Goal: Task Accomplishment & Management: Complete application form

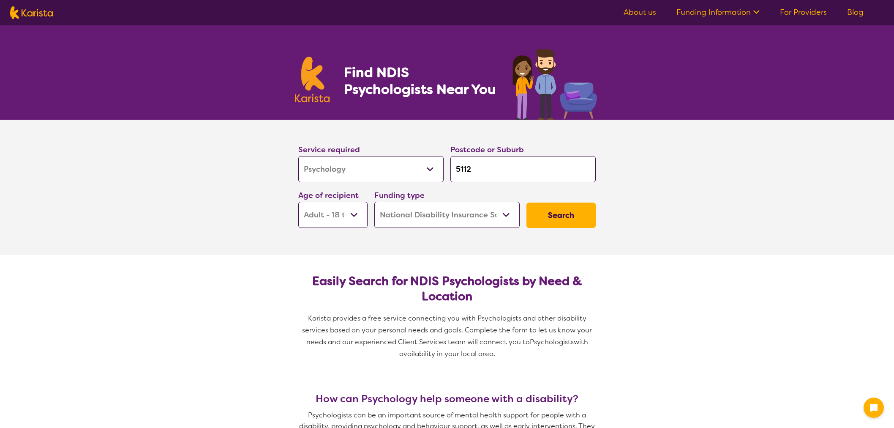
select select "Psychology"
select select "AD"
select select "NDIS"
select select "Psychology"
select select "AD"
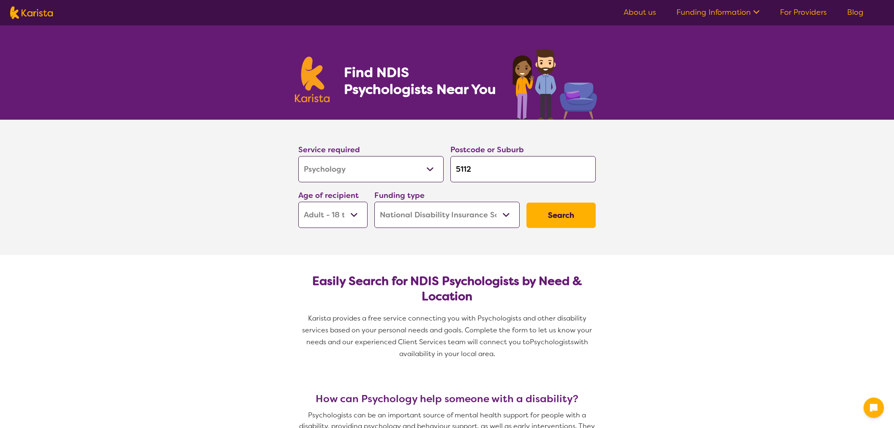
select select "NDIS"
drag, startPoint x: 480, startPoint y: 170, endPoint x: 437, endPoint y: 167, distance: 42.8
click at [437, 167] on div "Service required Allied Health Assistant Assessment ([MEDICAL_DATA] or [MEDICAL…" at bounding box center [447, 185] width 304 height 91
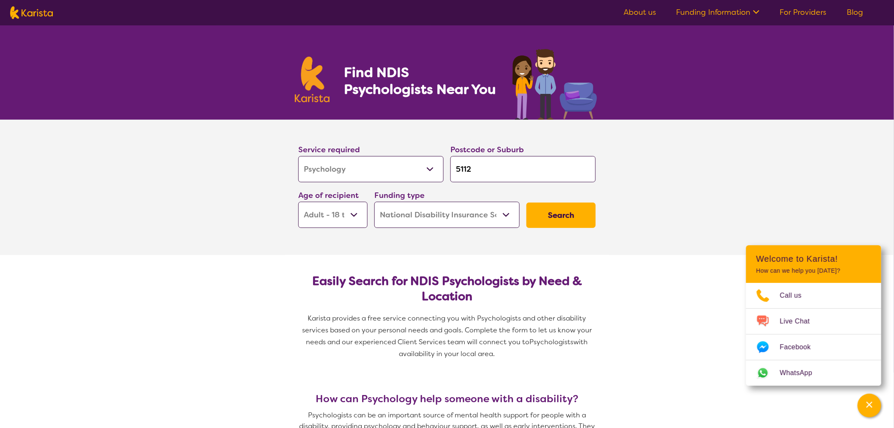
click at [726, 108] on div "Find NDIS Psychologists Near You" at bounding box center [447, 72] width 894 height 94
click at [356, 220] on select "Early Childhood - 0 to 9 Child - 10 to 11 Adolescent - 12 to 17 Adult - 18 to 6…" at bounding box center [332, 215] width 69 height 26
select select "AS"
click at [298, 202] on select "Early Childhood - 0 to 9 Child - 10 to 11 Adolescent - 12 to 17 Adult - 18 to 6…" at bounding box center [332, 215] width 69 height 26
select select "AS"
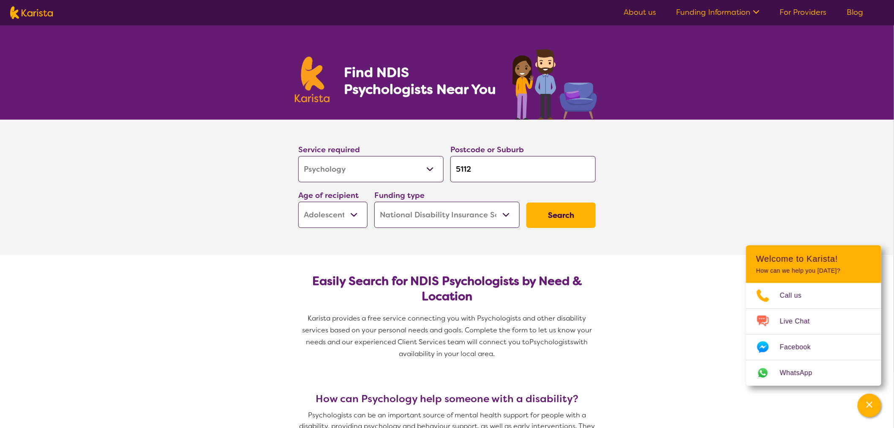
click at [472, 220] on select "Home Care Package (HCP) National Disability Insurance Scheme (NDIS) I don't know" at bounding box center [447, 215] width 145 height 26
click at [561, 216] on button "Search" at bounding box center [561, 214] width 69 height 25
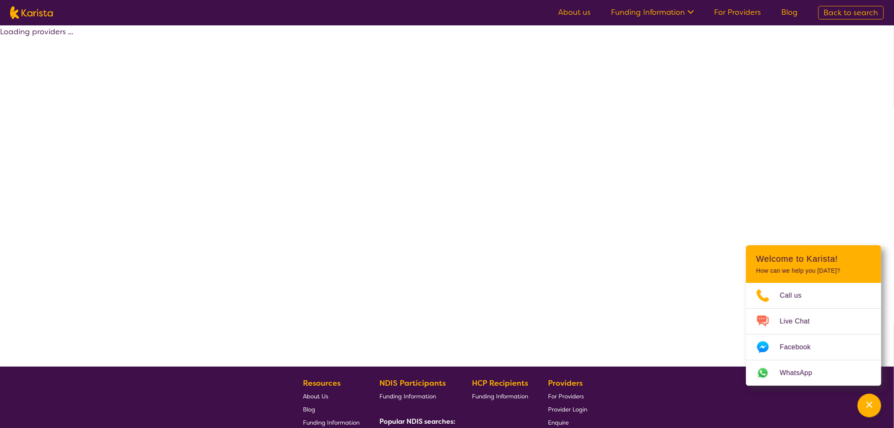
select select "by_score"
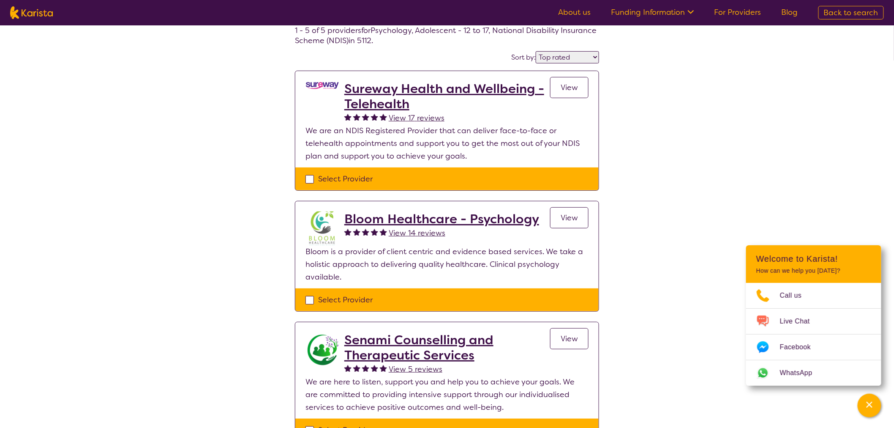
scroll to position [47, 0]
click at [313, 181] on div "Select Provider" at bounding box center [447, 179] width 283 height 13
checkbox input "true"
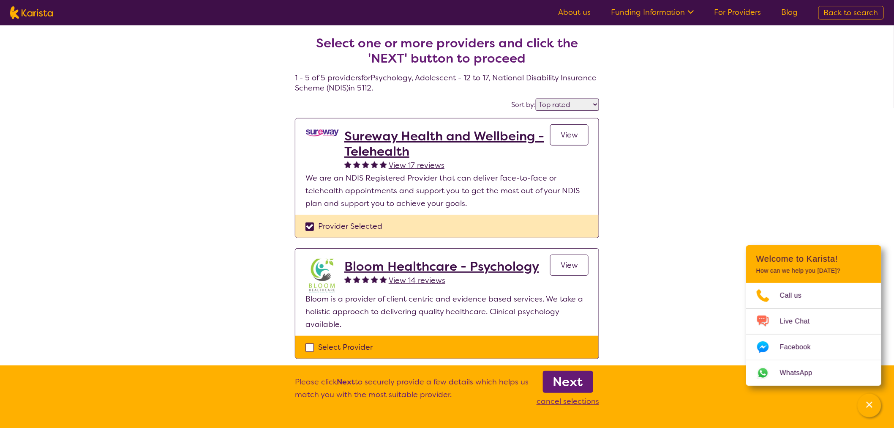
click at [559, 140] on link "View" at bounding box center [569, 134] width 38 height 21
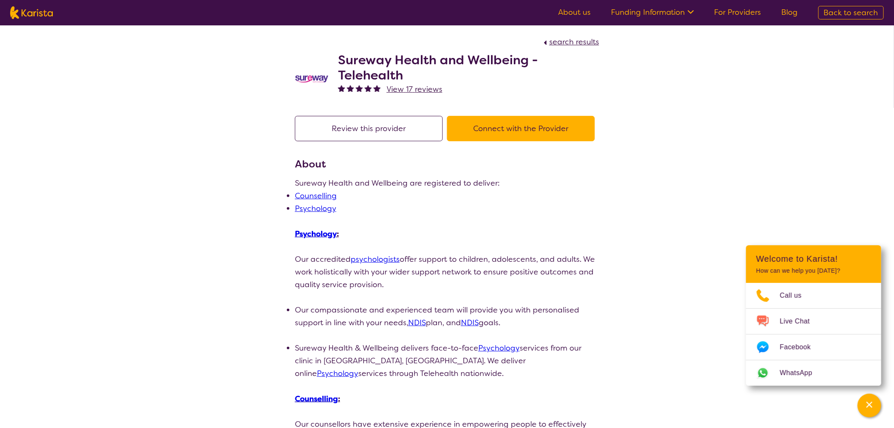
select select "by_score"
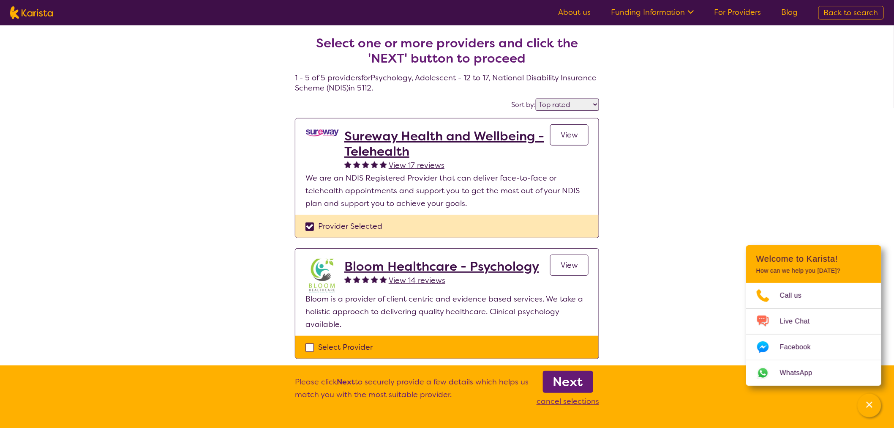
click at [574, 271] on link "View" at bounding box center [569, 264] width 38 height 21
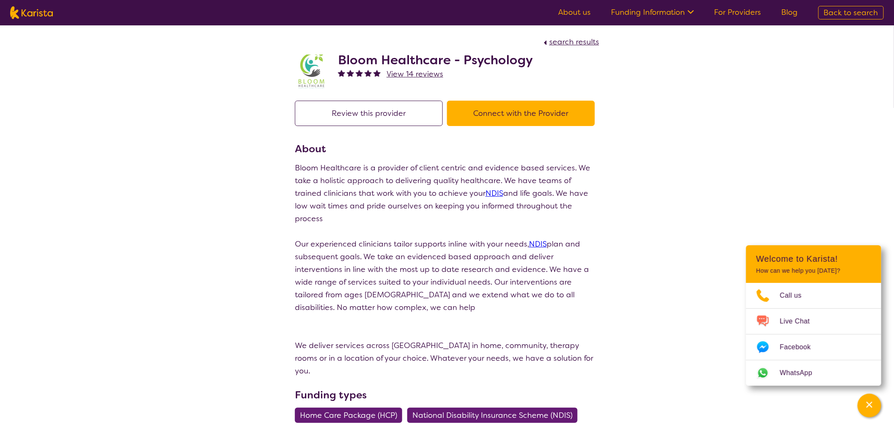
click at [517, 117] on button "Connect with the Provider" at bounding box center [521, 113] width 148 height 25
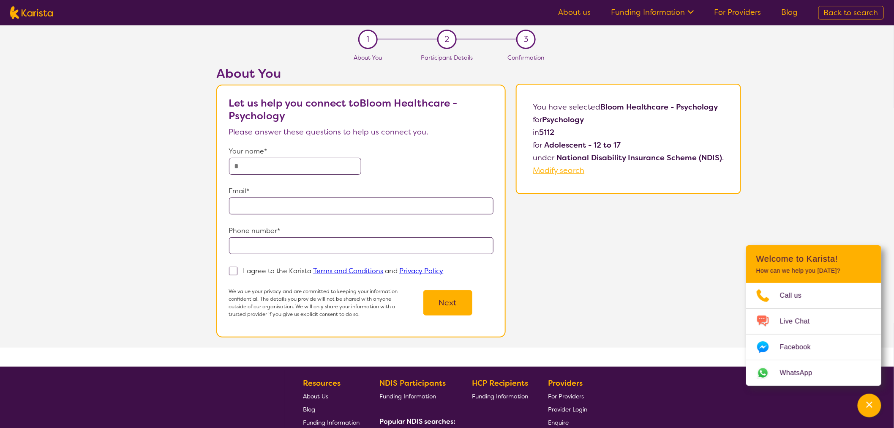
click at [315, 162] on input "text" at bounding box center [295, 166] width 132 height 17
type input "********"
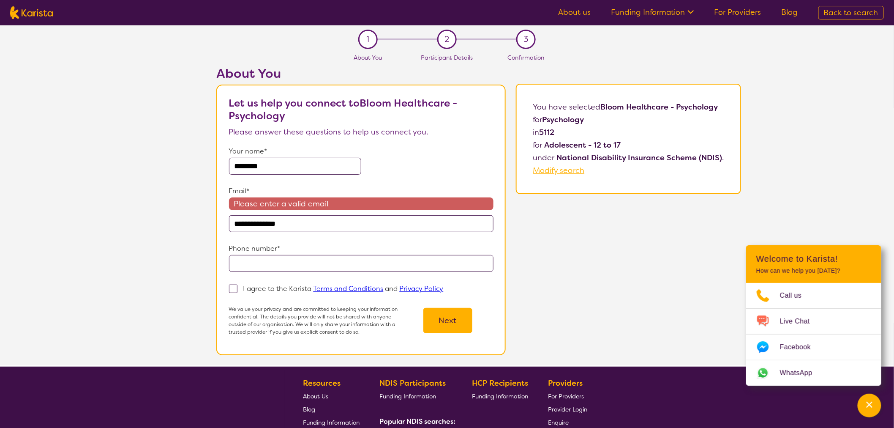
type input "**********"
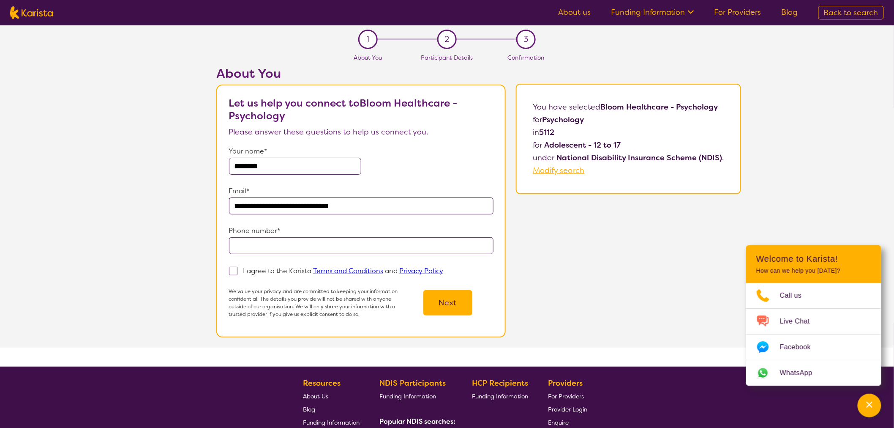
click at [328, 244] on input "tel" at bounding box center [361, 245] width 265 height 17
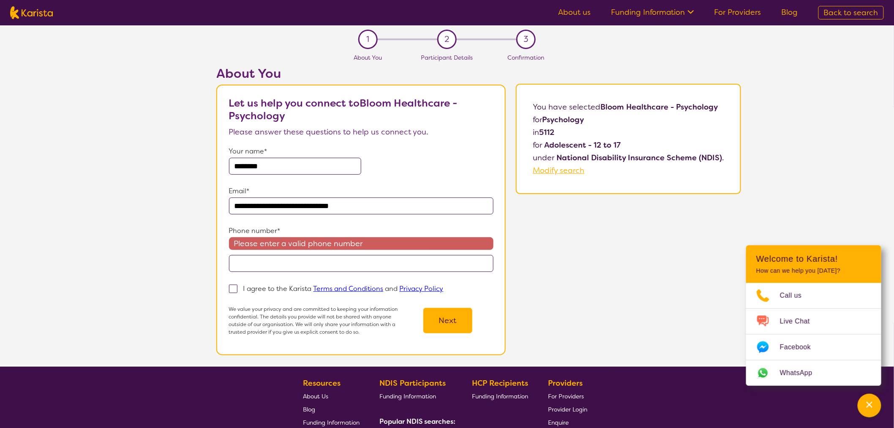
drag, startPoint x: 355, startPoint y: 266, endPoint x: 406, endPoint y: 259, distance: 51.3
click at [355, 266] on input "tel" at bounding box center [361, 263] width 265 height 17
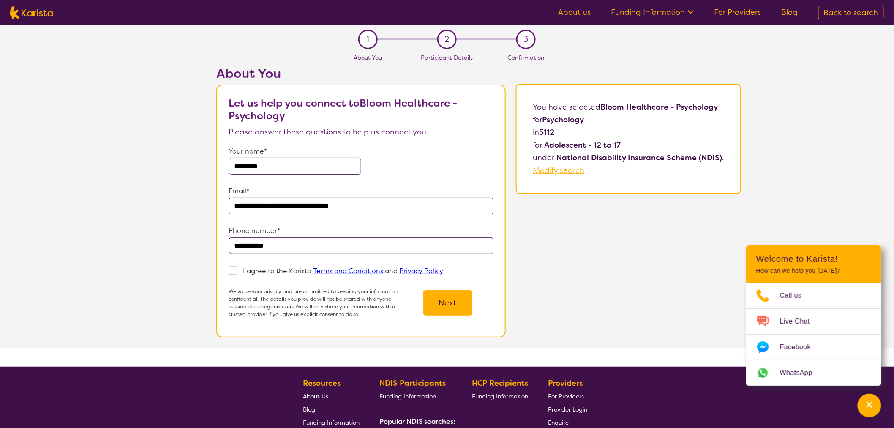
type input "**********"
click at [235, 271] on span at bounding box center [233, 271] width 8 height 8
click at [444, 271] on input "I agree to the Karista Terms and Conditions and Privacy Policy" at bounding box center [446, 270] width 5 height 5
checkbox input "true"
click at [446, 299] on button "Next" at bounding box center [448, 302] width 49 height 25
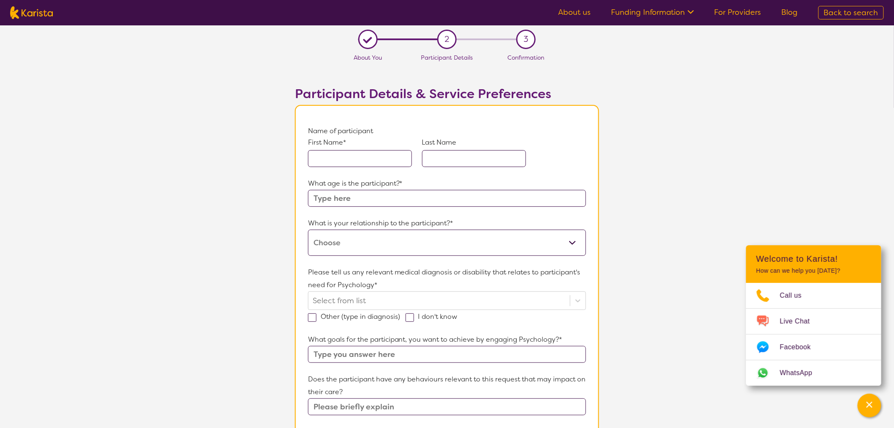
click at [323, 155] on input "text" at bounding box center [360, 158] width 104 height 17
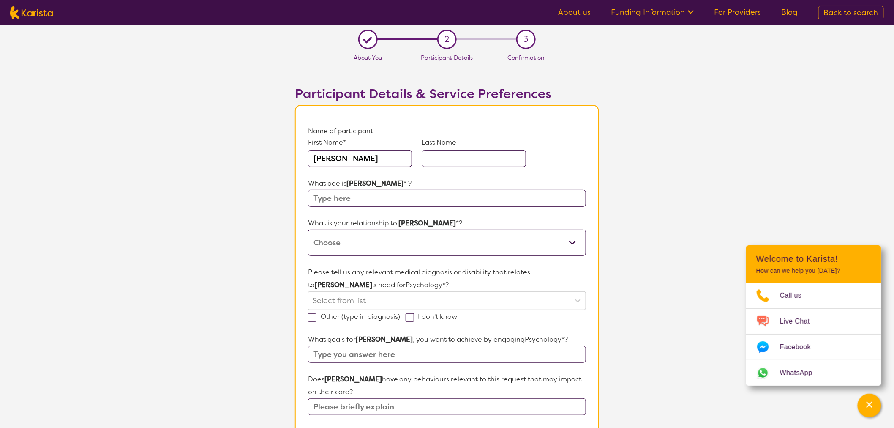
type input "[PERSON_NAME]"
type input "12"
click at [400, 255] on form "Name of participant First Name* [PERSON_NAME] Last Name [PERSON_NAME] What age …" at bounding box center [447, 423] width 278 height 596
click at [399, 252] on select "This request is for myself I am their parent I am their child I am their spouse…" at bounding box center [447, 243] width 278 height 26
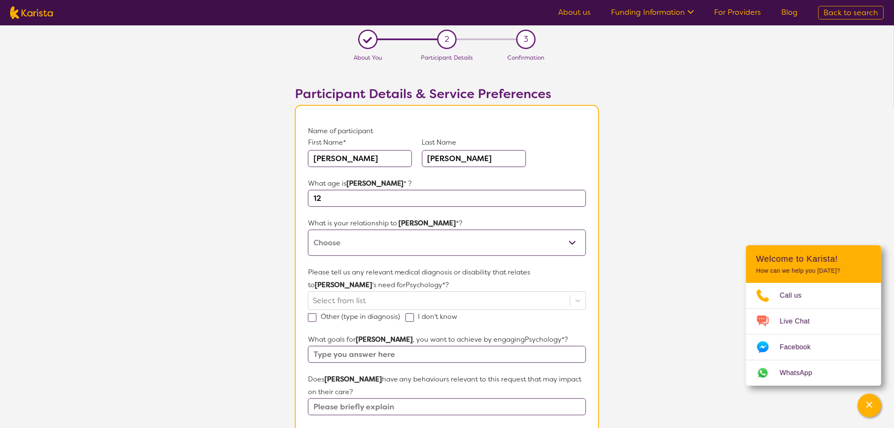
select select "I am their Support Coordinator"
click at [308, 230] on select "This request is for myself I am their parent I am their child I am their spouse…" at bounding box center [447, 243] width 278 height 26
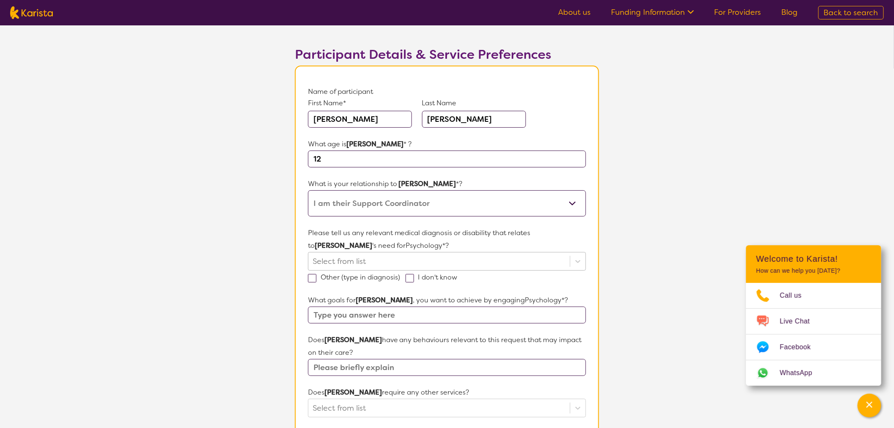
scroll to position [94, 0]
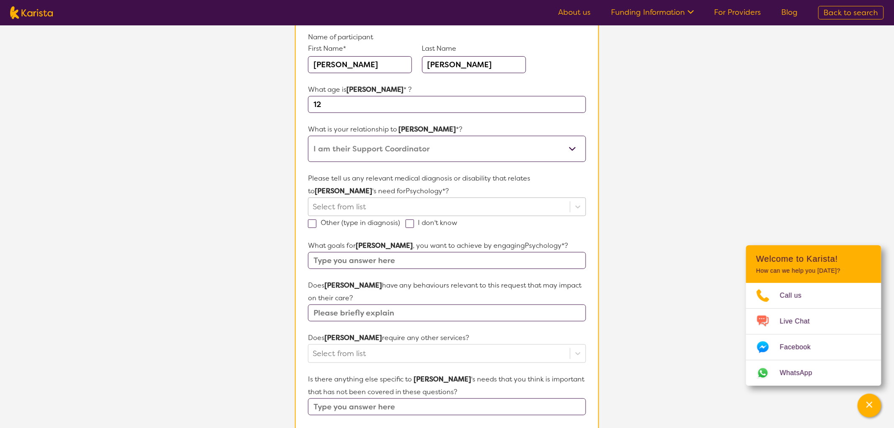
click at [399, 206] on div at bounding box center [439, 207] width 253 height 14
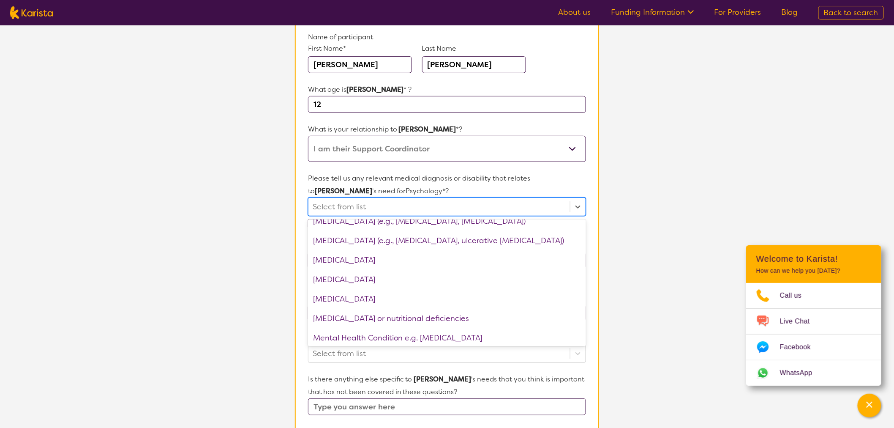
scroll to position [751, 0]
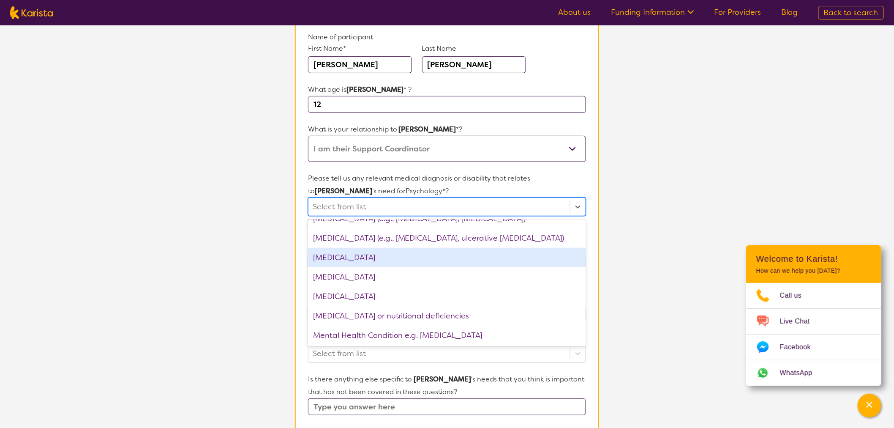
click at [399, 258] on div "[MEDICAL_DATA]" at bounding box center [447, 257] width 278 height 19
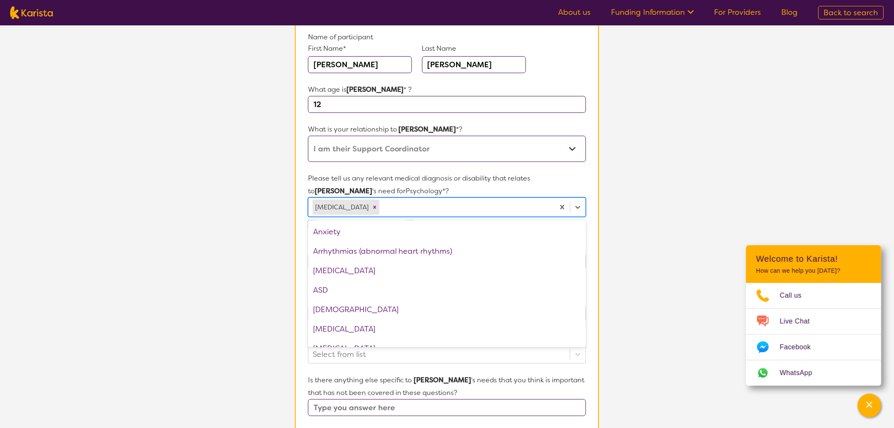
scroll to position [94, 0]
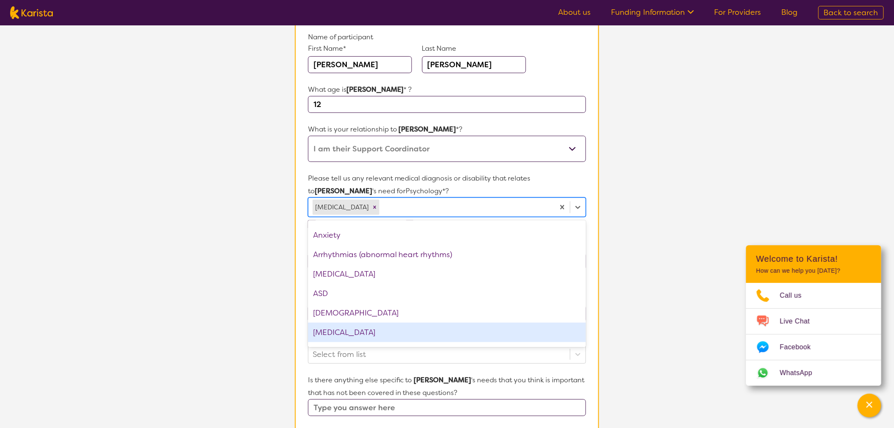
click at [380, 325] on div "[MEDICAL_DATA]" at bounding box center [447, 332] width 278 height 19
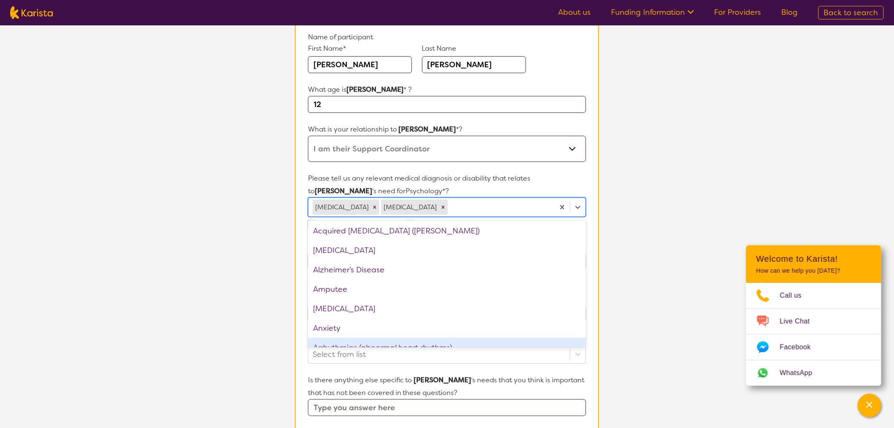
scroll to position [0, 0]
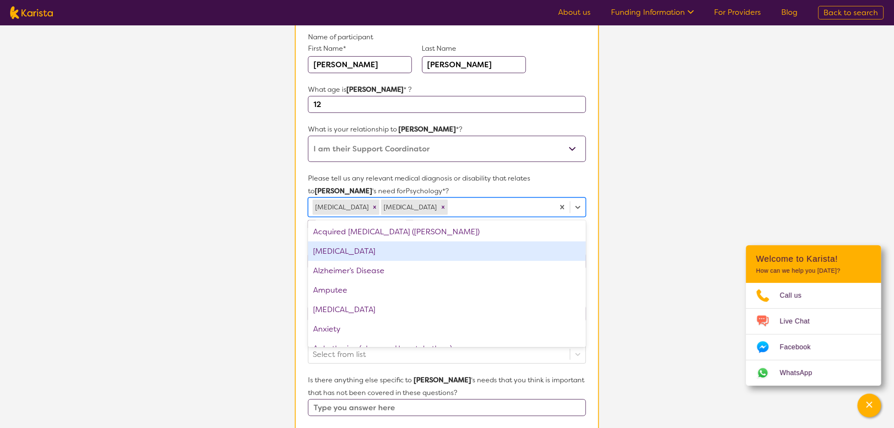
click at [376, 250] on div "[MEDICAL_DATA]" at bounding box center [447, 250] width 278 height 19
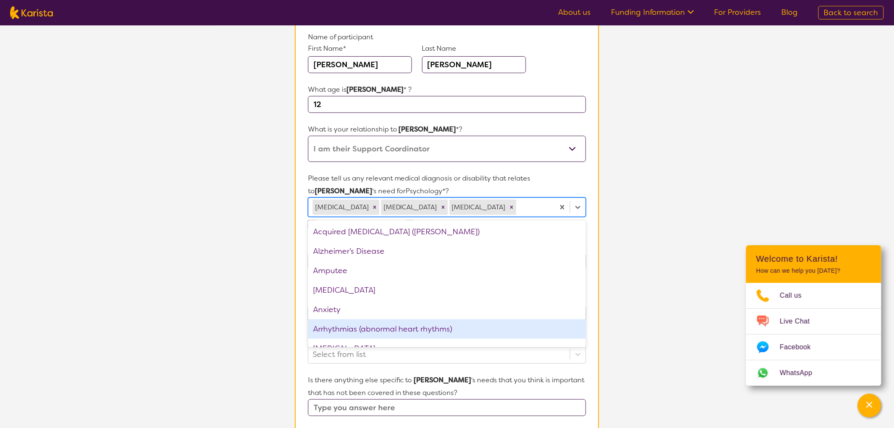
click at [258, 303] on section "L About You 2 Participant Details 3 Confirmation Participant Details & Service …" at bounding box center [447, 305] width 894 height 746
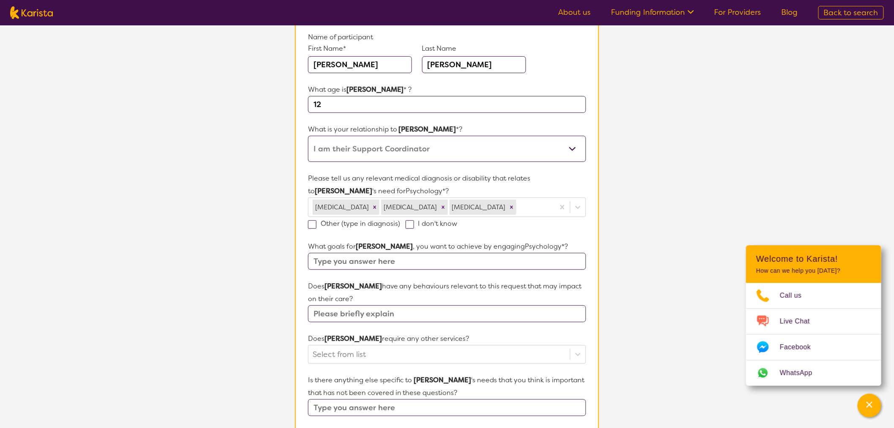
click at [387, 259] on input "text" at bounding box center [447, 261] width 278 height 17
type input "To assess psychological needs"
click at [361, 315] on input "text" at bounding box center [447, 313] width 278 height 17
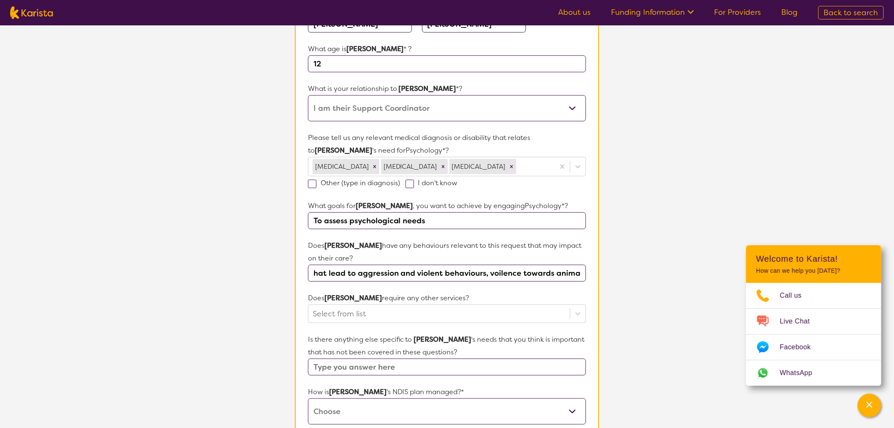
scroll to position [188, 0]
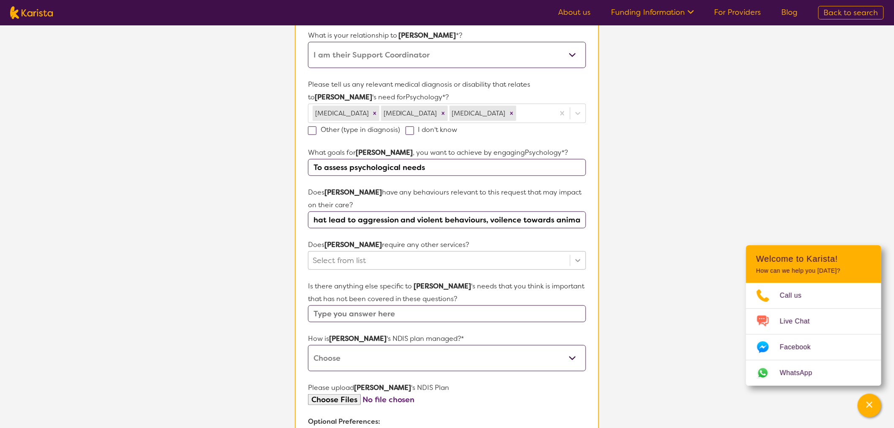
type input "pacing, talking to self, quick triggers that lead to aggression and violent beh…"
click at [579, 258] on icon at bounding box center [578, 260] width 8 height 8
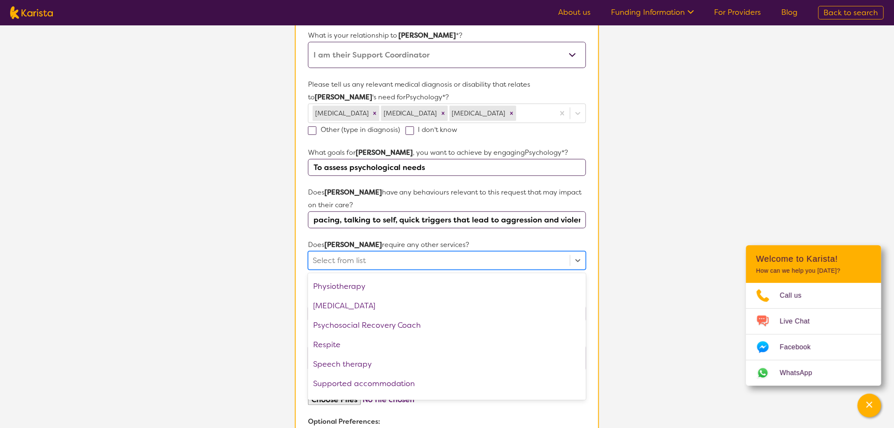
scroll to position [284, 0]
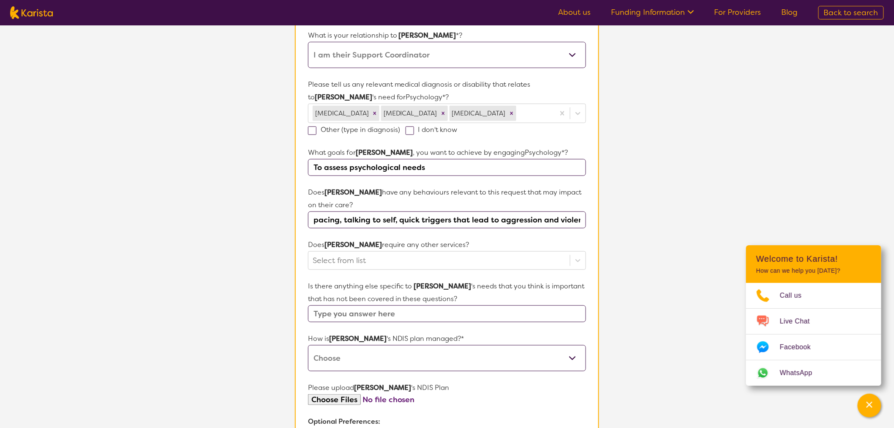
click at [245, 281] on section "L About You 2 Participant Details 3 Confirmation Participant Details & Service …" at bounding box center [447, 211] width 894 height 746
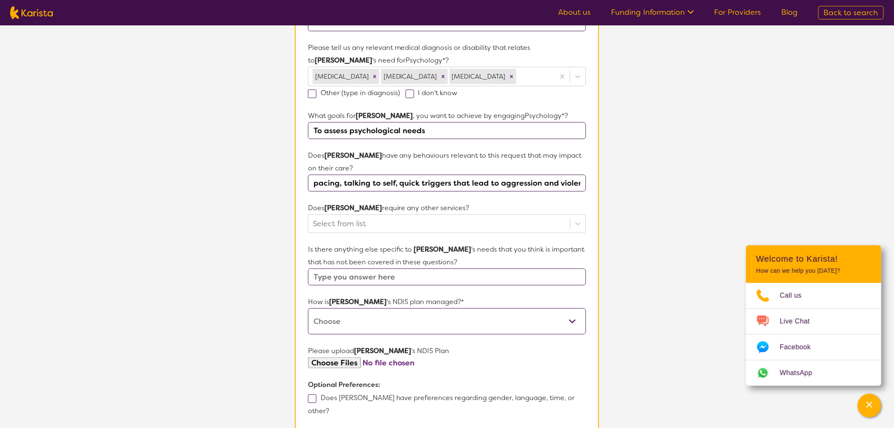
scroll to position [282, 0]
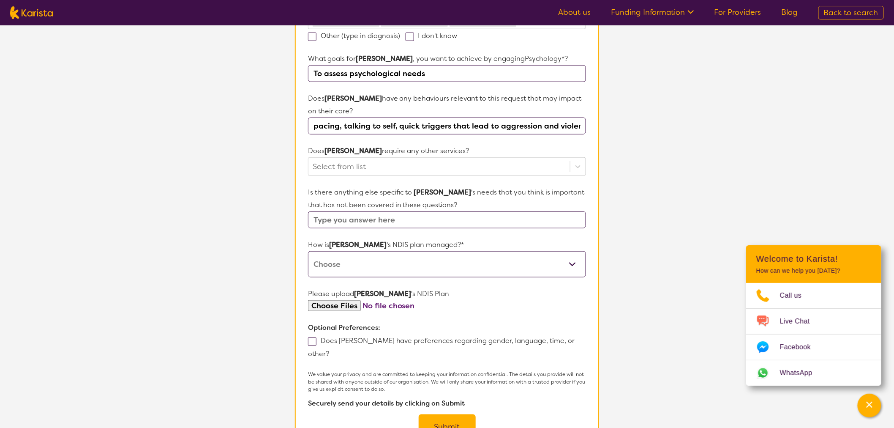
click at [393, 219] on input "text" at bounding box center [447, 219] width 278 height 17
click at [400, 218] on input "text" at bounding box center [447, 219] width 278 height 17
type input "Has a current BPSP."
click at [423, 262] on select "Self-managed NDIS plan Managed by a registered plan management provider (not th…" at bounding box center [447, 264] width 278 height 26
select select "Plan Managed"
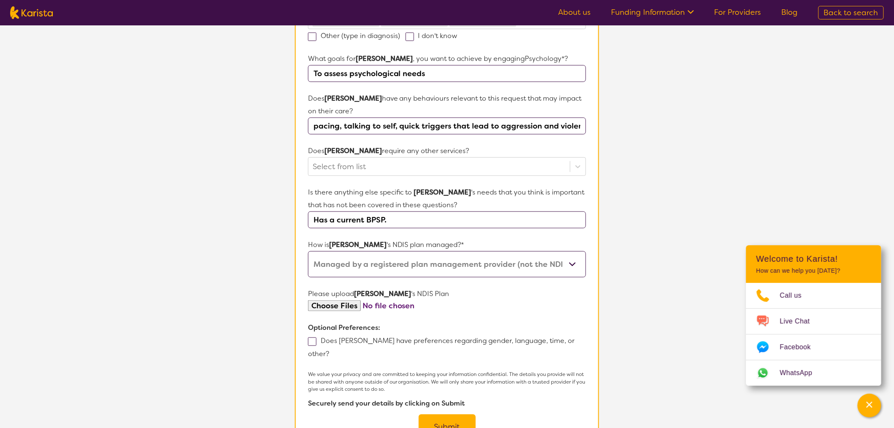
click at [308, 251] on select "Self-managed NDIS plan Managed by a registered plan management provider (not th…" at bounding box center [447, 264] width 278 height 26
click at [353, 307] on input "file" at bounding box center [447, 305] width 278 height 11
type input "C:\fakepath\[PERSON_NAME]'s NDIS plan goals.pdf"
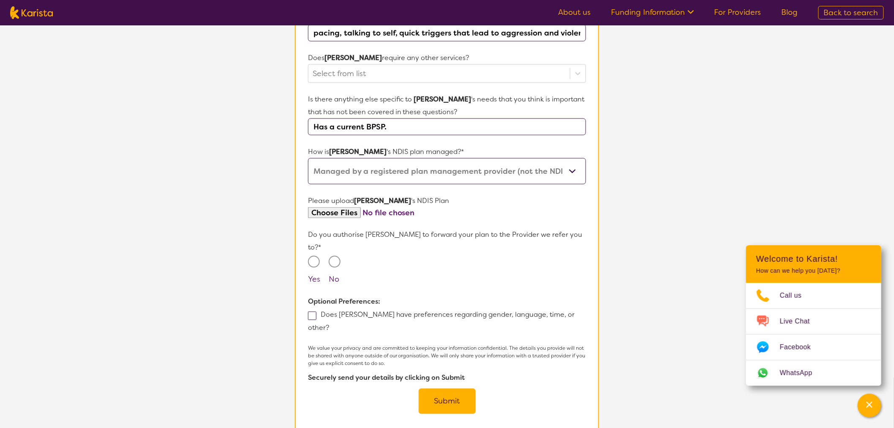
scroll to position [375, 0]
click at [314, 255] on input "Yes" at bounding box center [314, 261] width 12 height 12
radio input "true"
click at [442, 388] on button "Submit" at bounding box center [447, 400] width 57 height 25
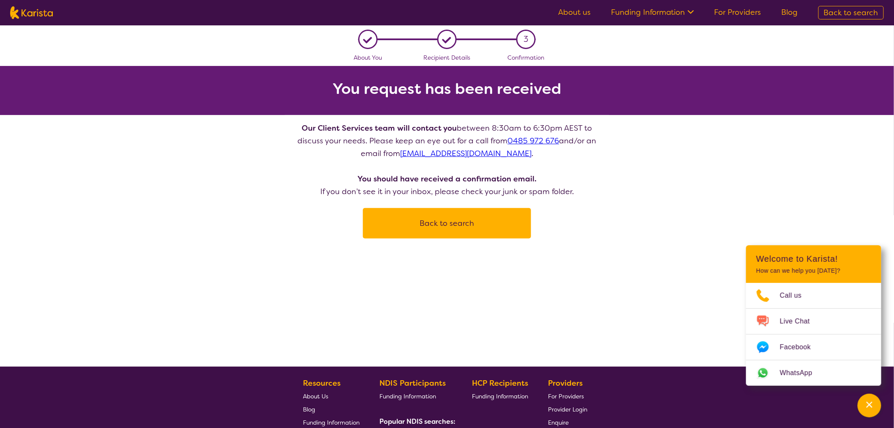
click at [467, 225] on button "Back to search" at bounding box center [447, 223] width 148 height 25
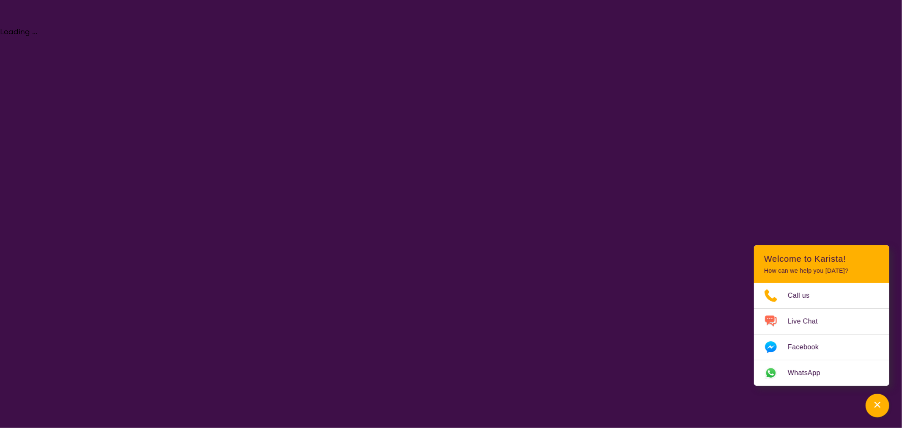
select select "Psychology"
select select "AS"
select select "NDIS"
select select "Psychology"
select select "AS"
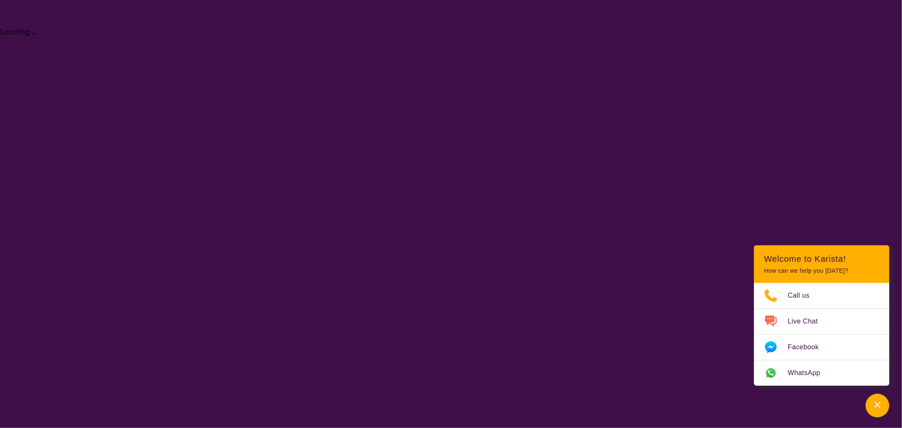
select select "NDIS"
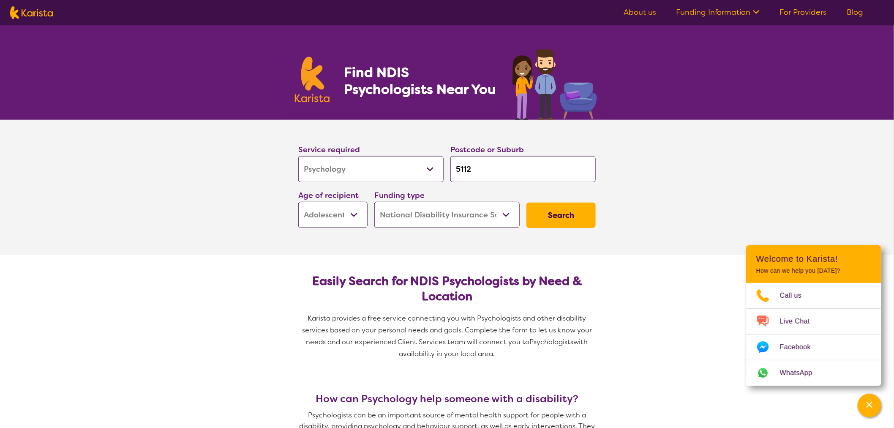
click at [554, 218] on button "Search" at bounding box center [561, 214] width 69 height 25
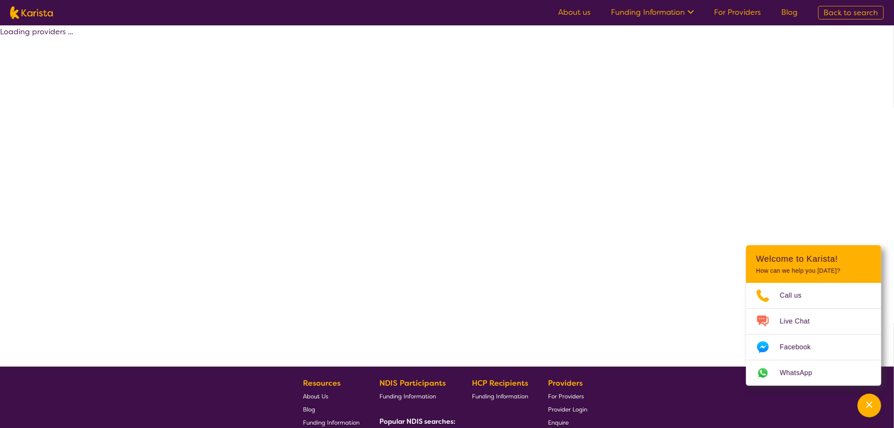
select select "by_score"
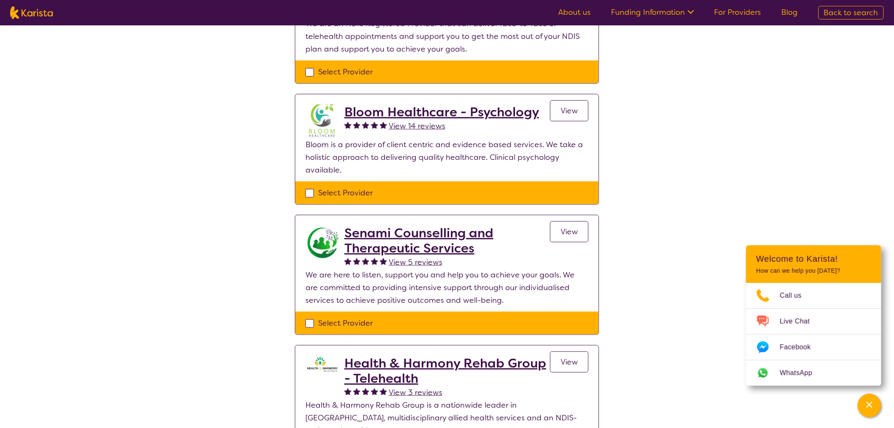
scroll to position [188, 0]
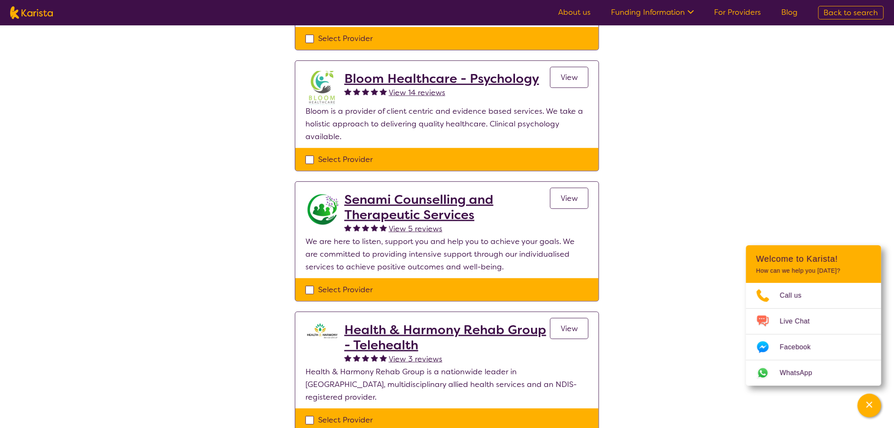
click at [576, 199] on span "View" at bounding box center [569, 198] width 17 height 10
